Goal: Register for event/course

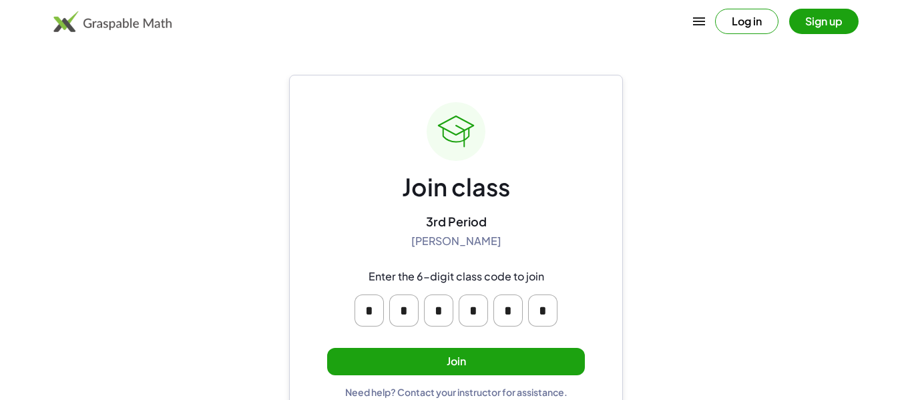
scroll to position [25, 0]
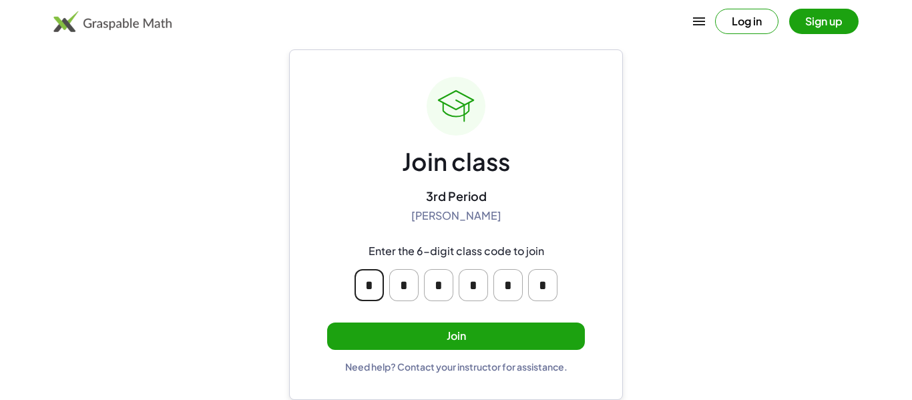
click at [373, 282] on input "*" at bounding box center [368, 285] width 29 height 32
type input "*"
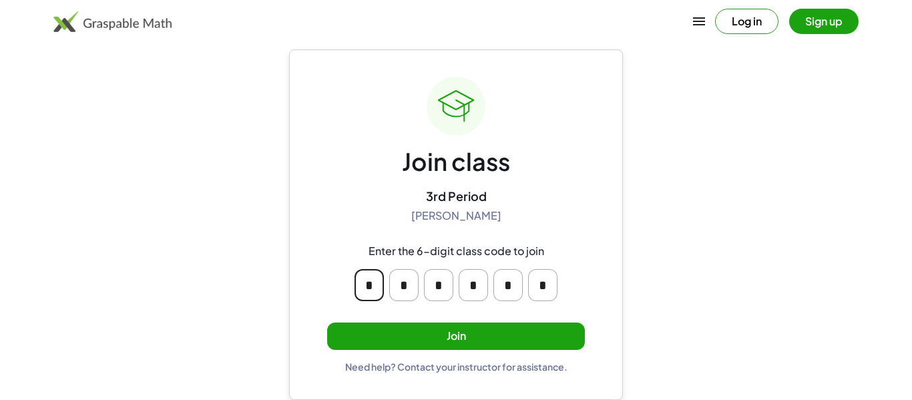
type input "*"
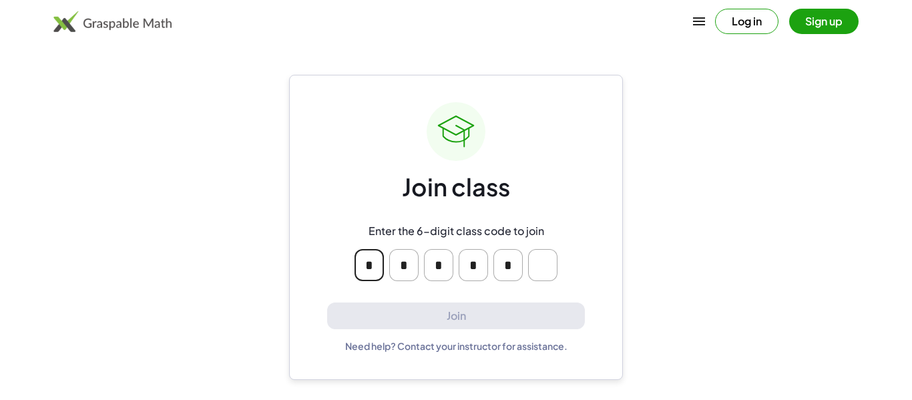
scroll to position [0, 0]
type input "*"
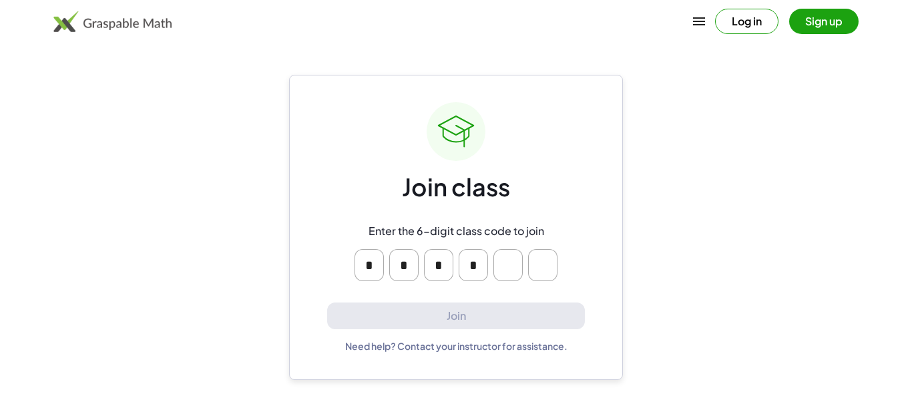
click at [338, 288] on div "* * * *" at bounding box center [456, 264] width 256 height 53
click at [364, 272] on input "*" at bounding box center [368, 265] width 29 height 32
click at [548, 254] on input "Please enter OTP character 6" at bounding box center [542, 265] width 29 height 32
click at [519, 264] on input "Please enter OTP character 5" at bounding box center [507, 265] width 29 height 32
click at [517, 267] on input "Please enter OTP character 5" at bounding box center [507, 265] width 29 height 32
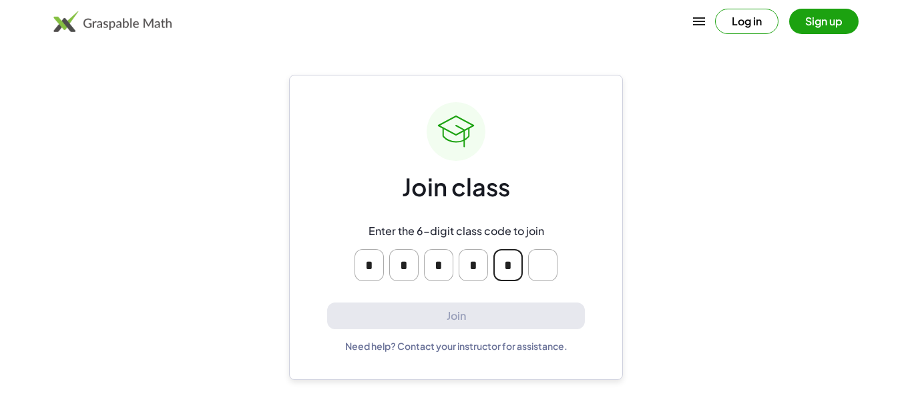
type input "*"
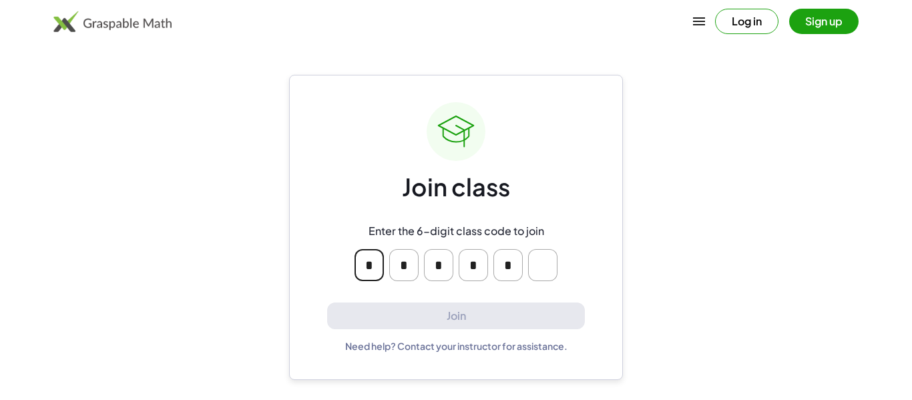
type input "*"
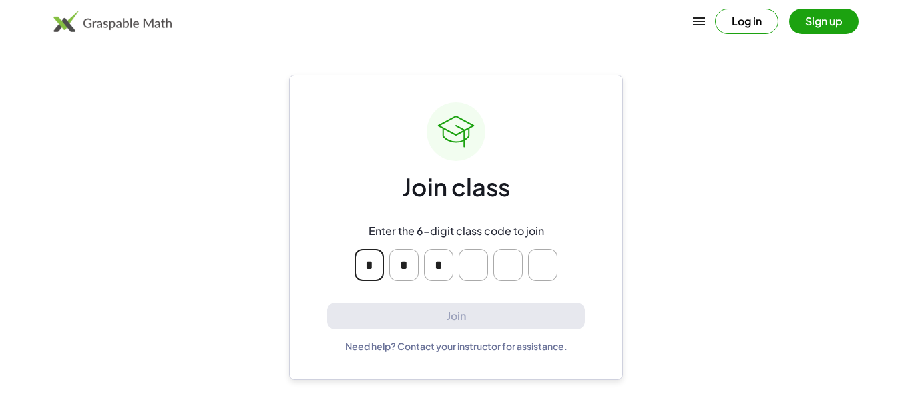
type input "*"
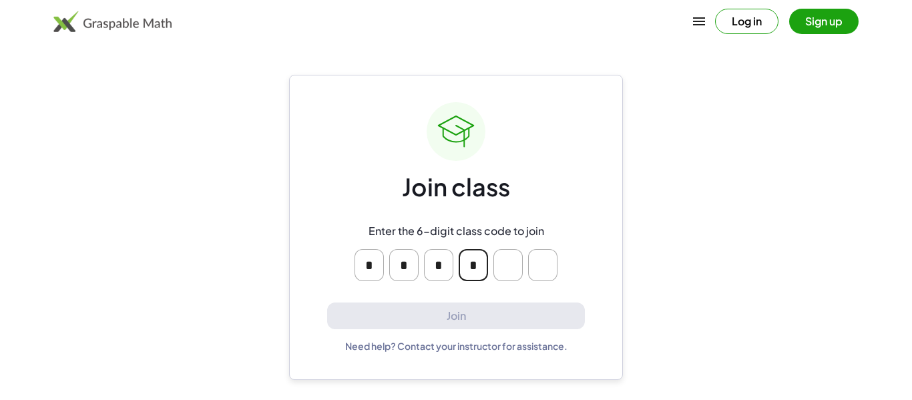
type input "*"
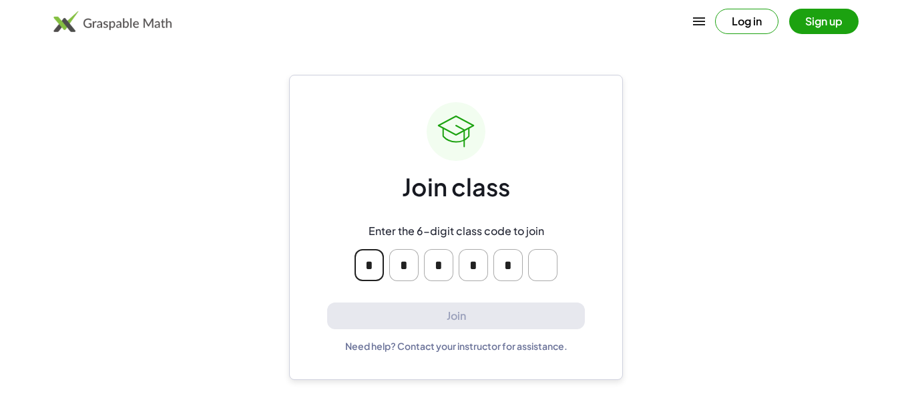
type input "*"
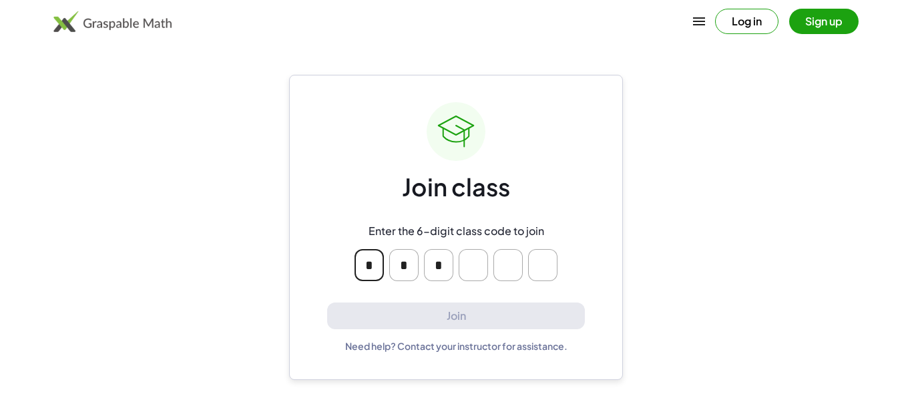
type input "*"
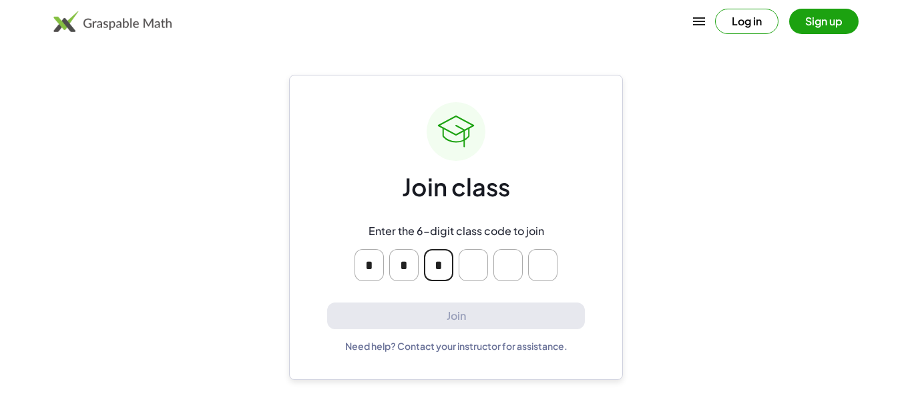
type input "*"
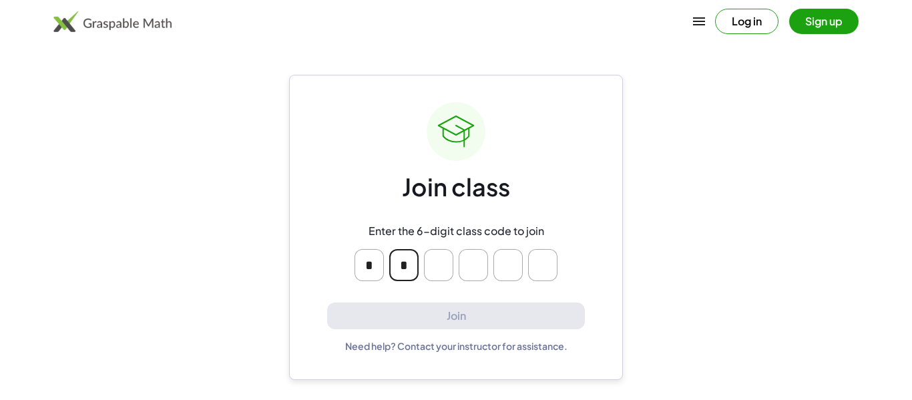
type input "*"
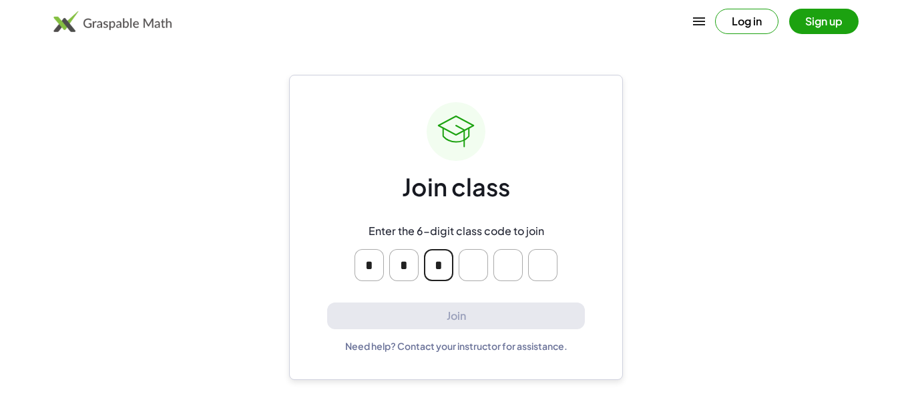
type input "*"
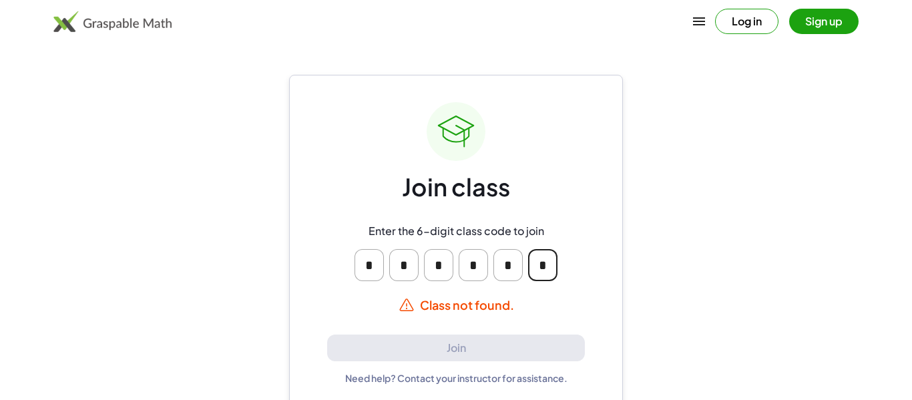
type input "*"
click at [517, 268] on input "*" at bounding box center [507, 265] width 29 height 32
type input "*"
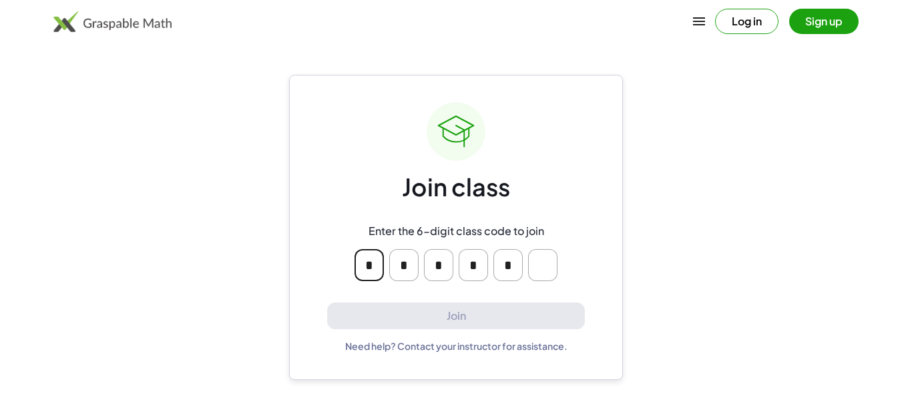
type input "*"
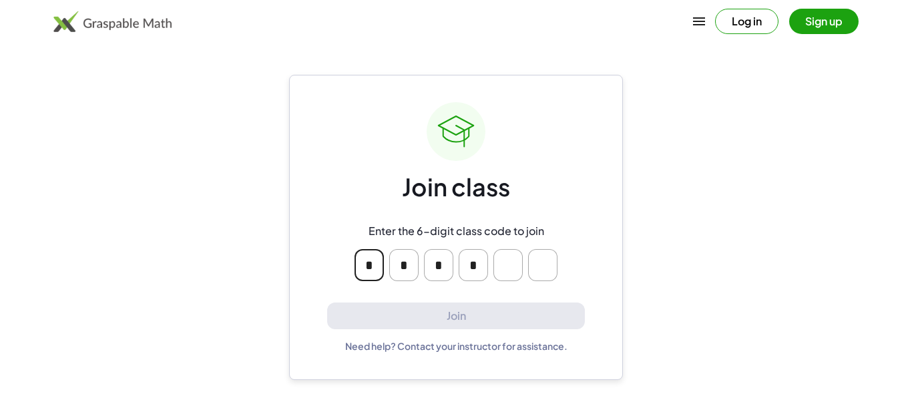
type input "*"
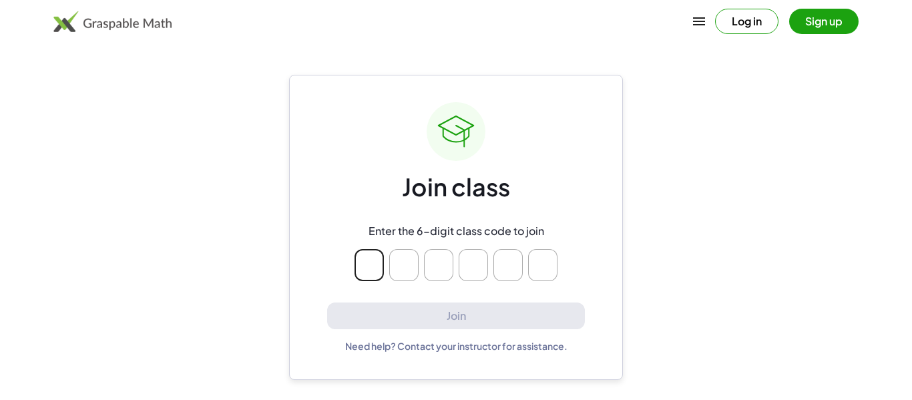
type input "*"
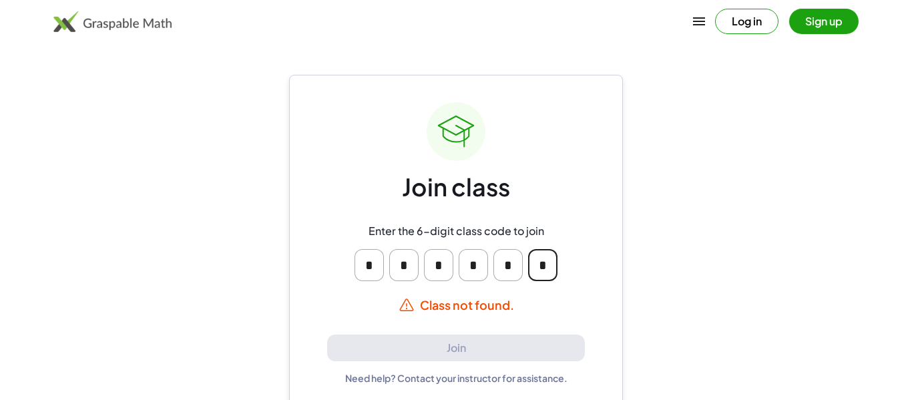
type input "*"
click at [517, 268] on input "*" at bounding box center [507, 265] width 29 height 32
type input "*"
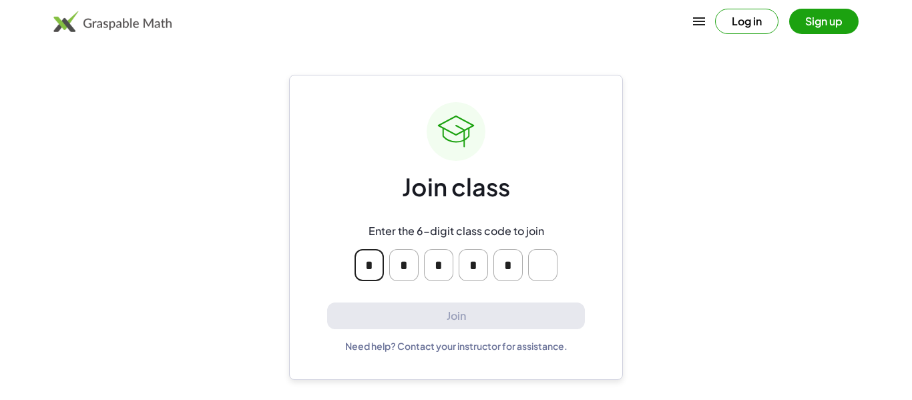
type input "*"
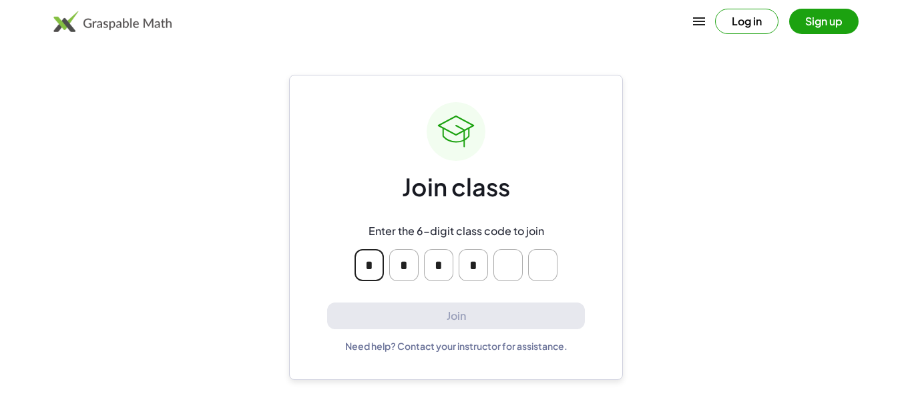
type input "*"
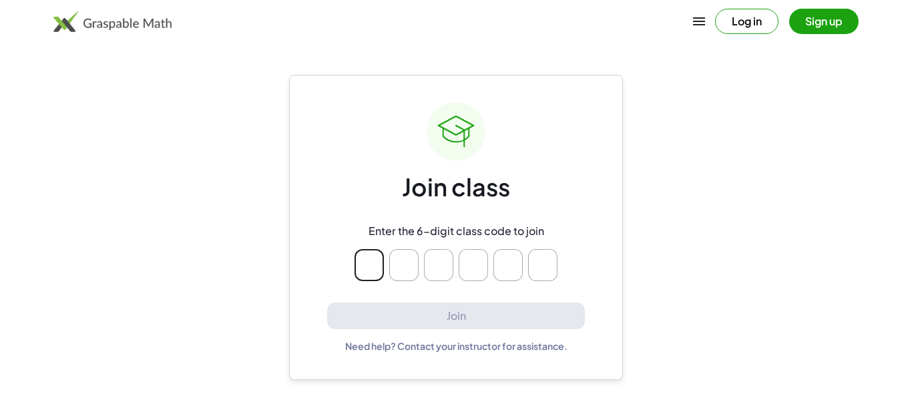
type input "*"
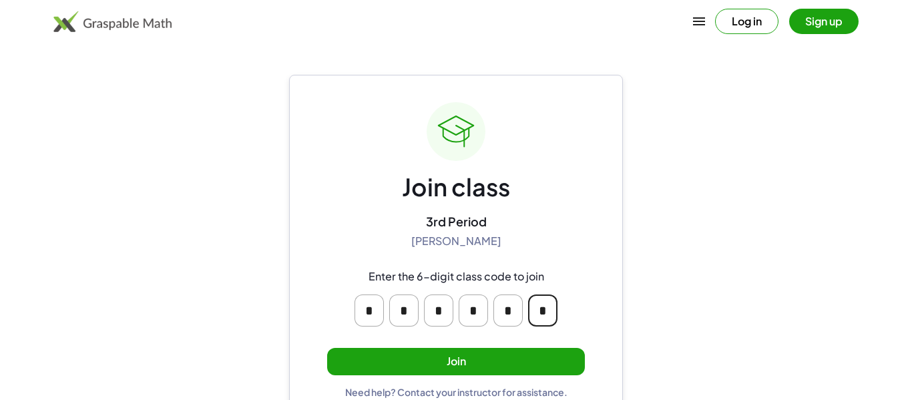
type input "*"
click at [507, 360] on button "Join" at bounding box center [456, 361] width 258 height 27
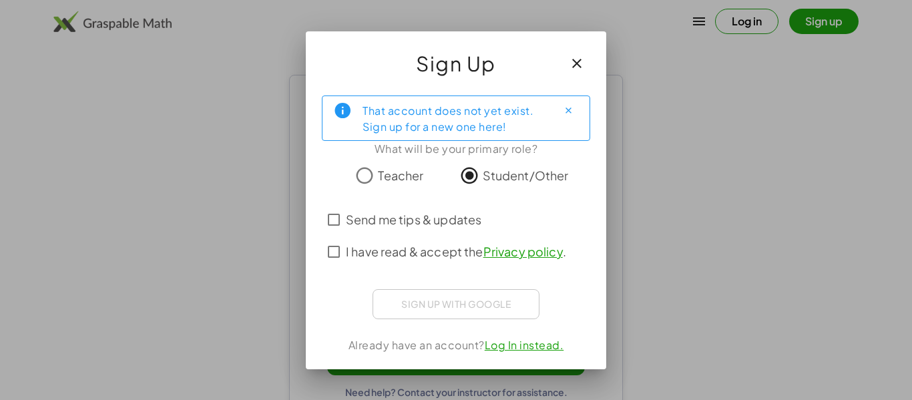
click at [453, 220] on span "Send me tips & updates" at bounding box center [413, 219] width 135 height 18
click at [581, 61] on icon "button" at bounding box center [577, 63] width 16 height 16
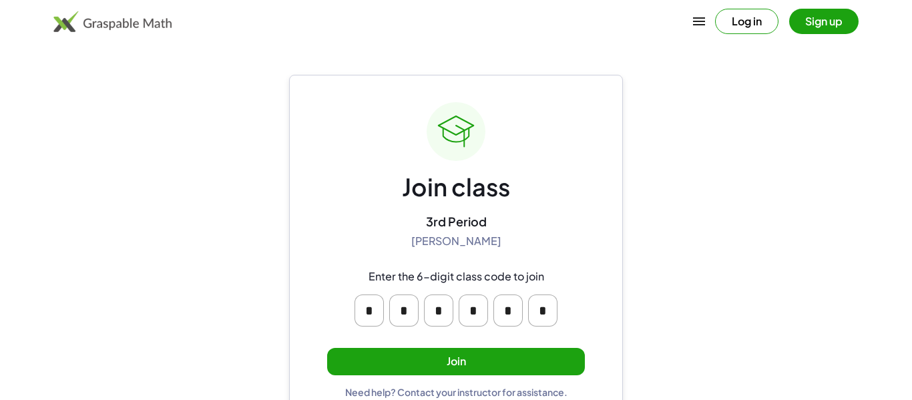
scroll to position [25, 0]
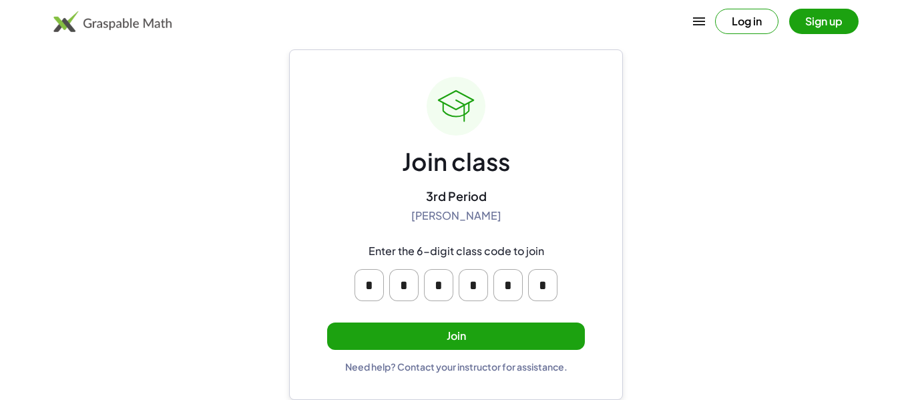
click at [550, 335] on button "Join" at bounding box center [456, 335] width 258 height 27
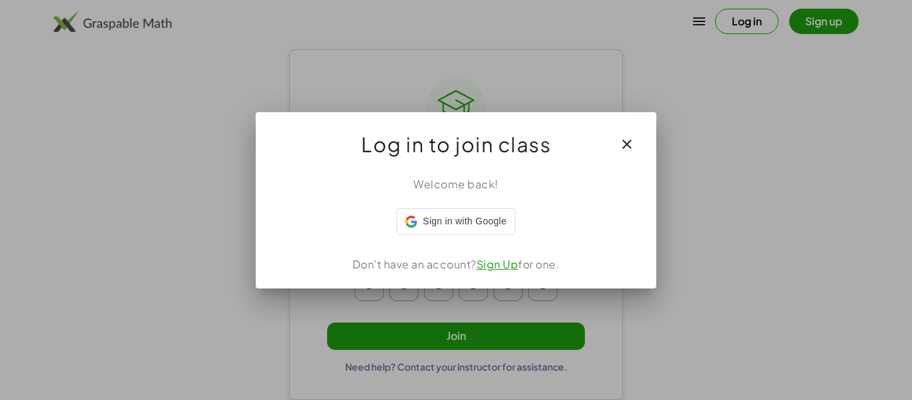
scroll to position [0, 0]
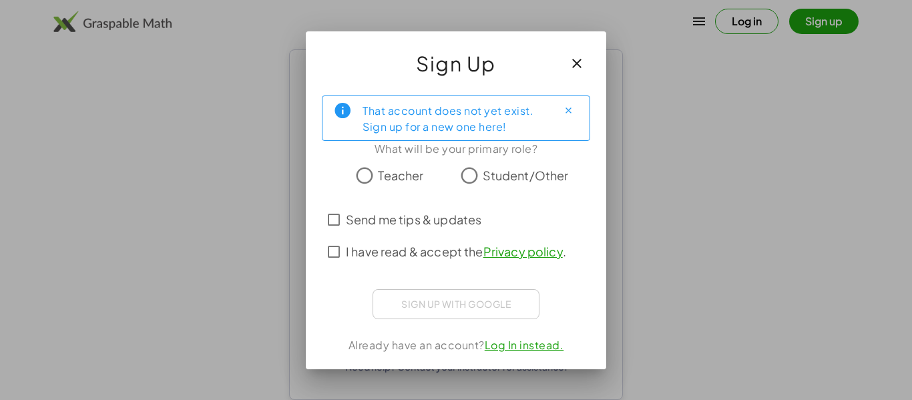
click at [552, 181] on span "Student/Other" at bounding box center [525, 175] width 86 height 18
click at [531, 253] on link "Privacy policy" at bounding box center [522, 251] width 79 height 15
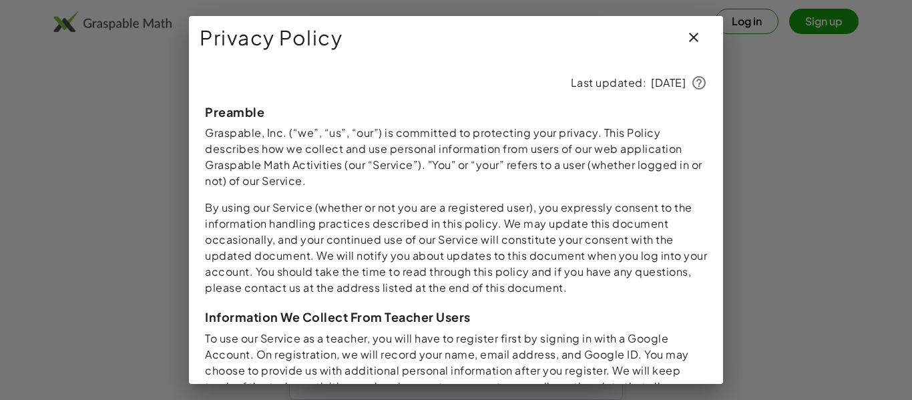
click at [692, 42] on icon "button" at bounding box center [693, 37] width 16 height 16
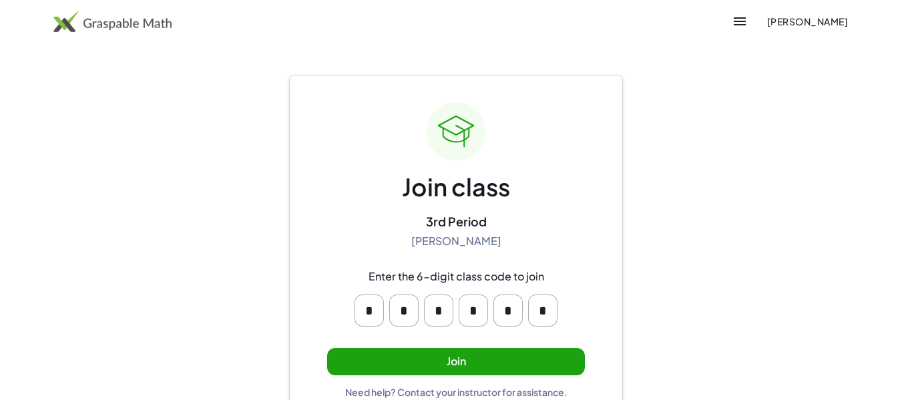
scroll to position [25, 0]
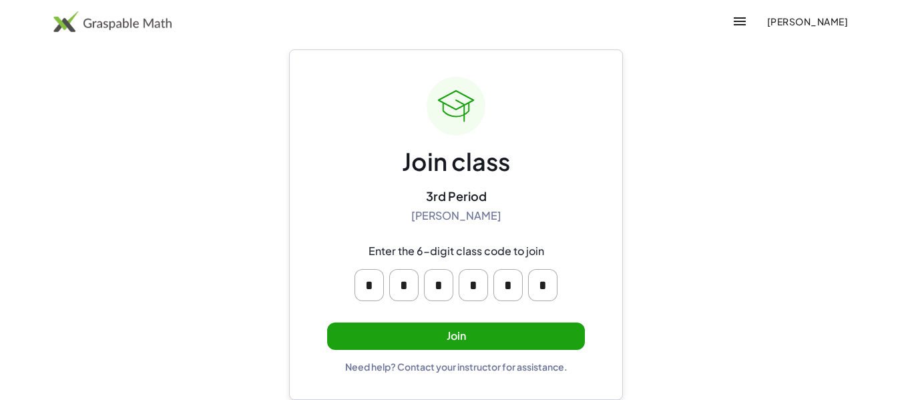
click at [525, 329] on button "Join" at bounding box center [456, 335] width 258 height 27
